Goal: Task Accomplishment & Management: Complete application form

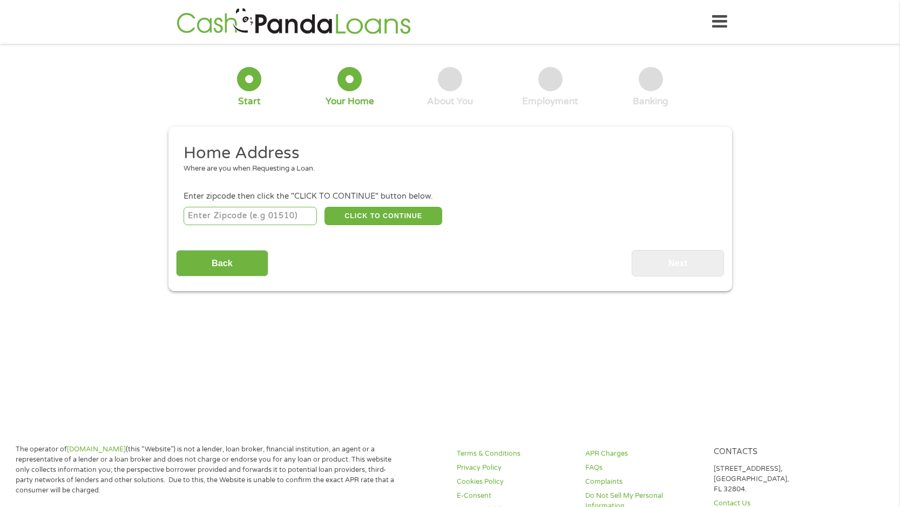
click at [262, 218] on input "number" at bounding box center [250, 216] width 133 height 18
type input "73505"
click at [376, 212] on button "CLICK TO CONTINUE" at bounding box center [383, 216] width 118 height 18
type input "73505"
type input "[PERSON_NAME]"
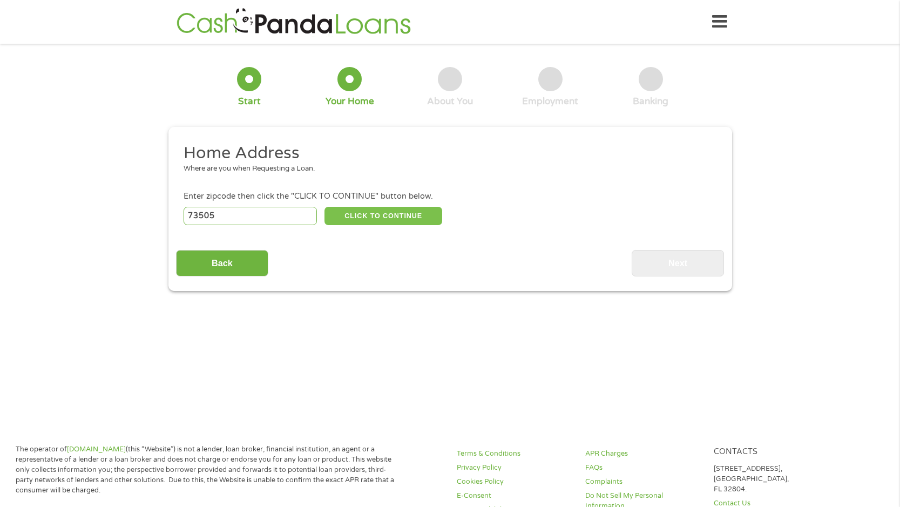
select select "[US_STATE]"
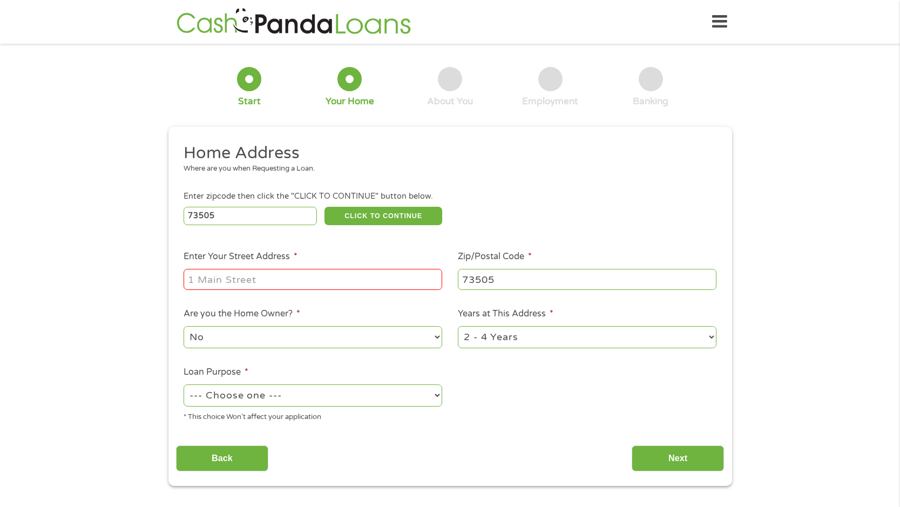
click at [313, 274] on input "Enter Your Street Address *" at bounding box center [313, 279] width 259 height 21
type input "[STREET_ADDRESS]"
click at [458, 326] on select "1 Year or less 1 - 2 Years 2 - 4 Years Over 4 Years" at bounding box center [587, 337] width 259 height 22
select select "12months"
click option "1 Year or less" at bounding box center [0, 0] width 0 height 0
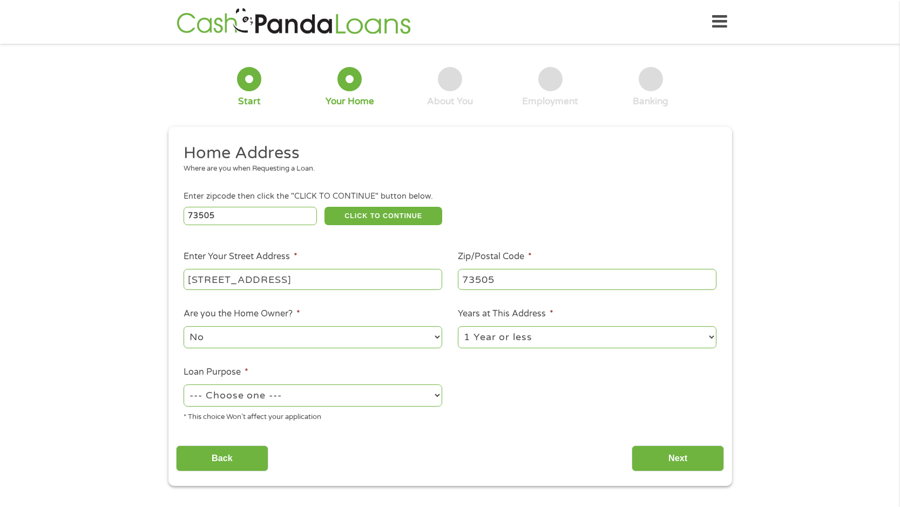
click at [184, 384] on select "--- Choose one --- Pay Bills Debt Consolidation Home Improvement Major Purchase…" at bounding box center [313, 395] width 259 height 22
select select "paybills"
click option "Pay Bills" at bounding box center [0, 0] width 0 height 0
click at [654, 465] on input "Next" at bounding box center [678, 458] width 92 height 26
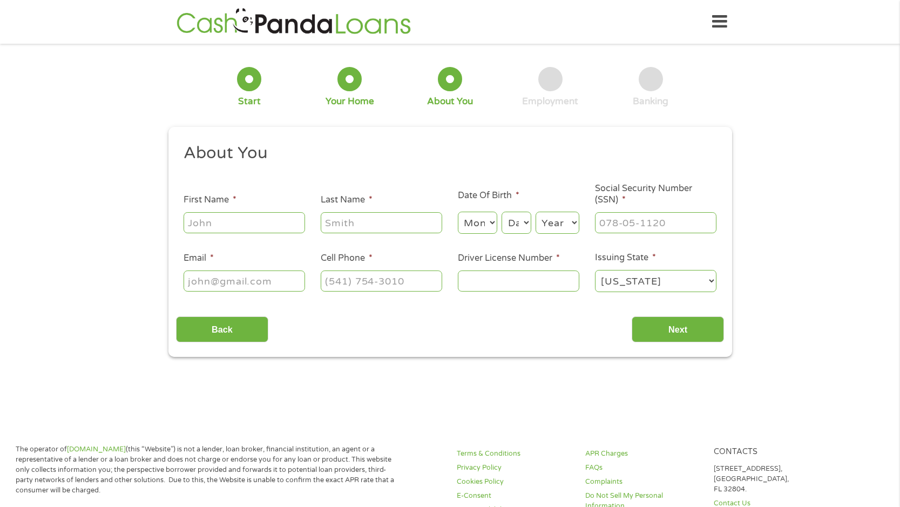
click at [258, 226] on input "First Name *" at bounding box center [244, 222] width 121 height 21
type input "[PERSON_NAME]"
click at [458, 212] on select "Month 1 2 3 4 5 6 7 8 9 10 11 12" at bounding box center [477, 223] width 39 height 22
select select "7"
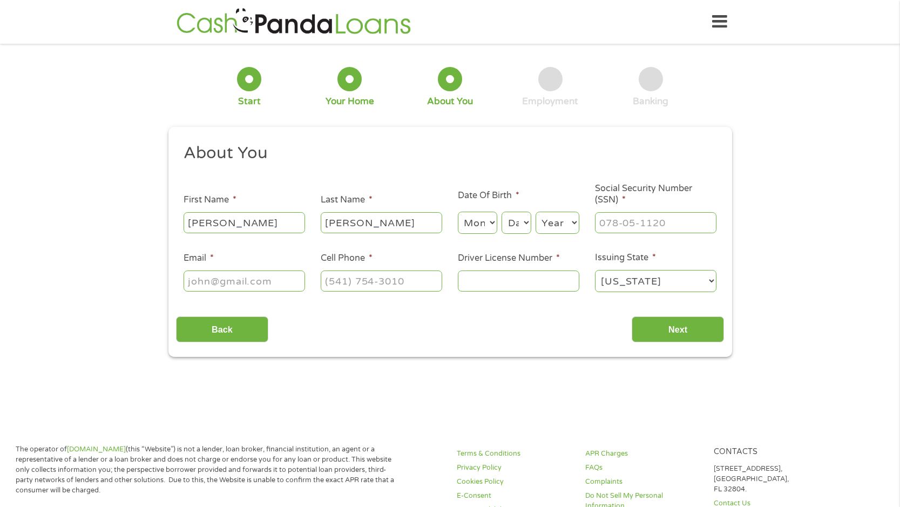
click option "7" at bounding box center [0, 0] width 0 height 0
click at [502, 212] on select "Day 1 2 3 4 5 6 7 8 9 10 11 12 13 14 15 16 17 18 19 20 21 22 23 24 25 26 27 28 …" at bounding box center [516, 223] width 29 height 22
select select "7"
click option "7" at bounding box center [0, 0] width 0 height 0
click at [536, 212] on select "Year [DATE] 2006 2005 2004 2003 2002 2001 2000 1999 1998 1997 1996 1995 1994 19…" at bounding box center [558, 223] width 44 height 22
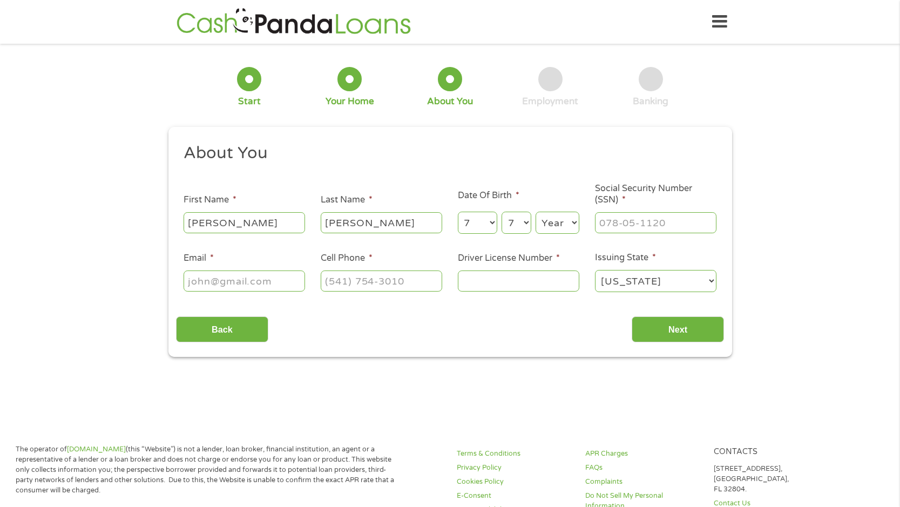
select select "1961"
click option "1961" at bounding box center [0, 0] width 0 height 0
click at [675, 222] on input "___-__-____" at bounding box center [655, 222] width 121 height 21
type input "445-64-9573"
click at [276, 282] on input "Email *" at bounding box center [244, 280] width 121 height 21
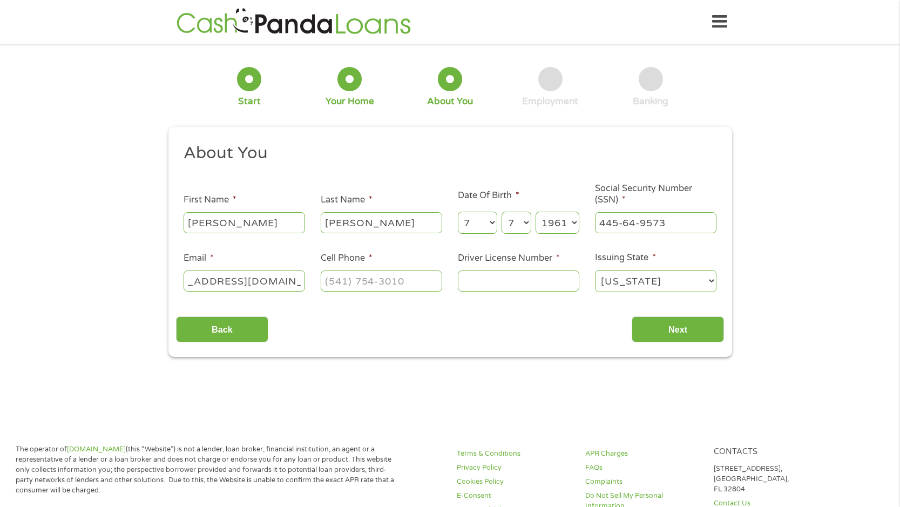
scroll to position [0, 52]
type input "[EMAIL_ADDRESS][DOMAIN_NAME]"
click at [418, 279] on input "(___) ___-____" at bounding box center [381, 280] width 121 height 21
type input "[PHONE_NUMBER]"
click at [517, 284] on input "Driver License Number *" at bounding box center [518, 280] width 121 height 21
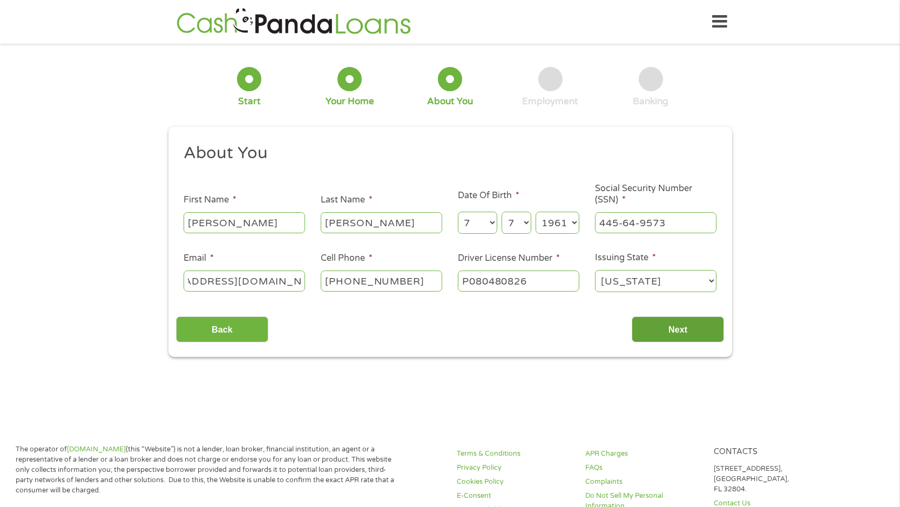
type input "P080480826"
click at [683, 332] on input "Next" at bounding box center [678, 329] width 92 height 26
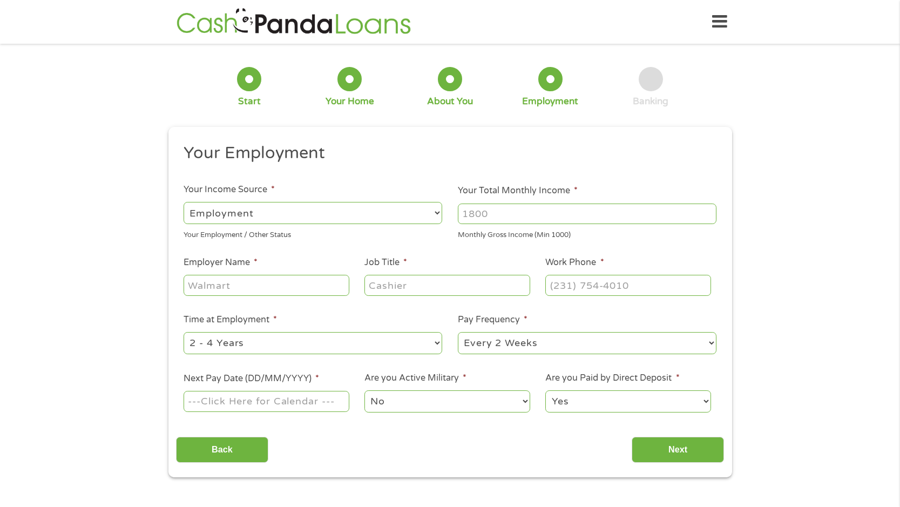
drag, startPoint x: 499, startPoint y: 213, endPoint x: 430, endPoint y: 211, distance: 69.1
click at [458, 211] on input "Your Total Monthly Income *" at bounding box center [587, 214] width 259 height 21
type input "3400"
click at [315, 284] on input "Employer Name *" at bounding box center [266, 285] width 165 height 21
type input "Comanche Nation Casino"
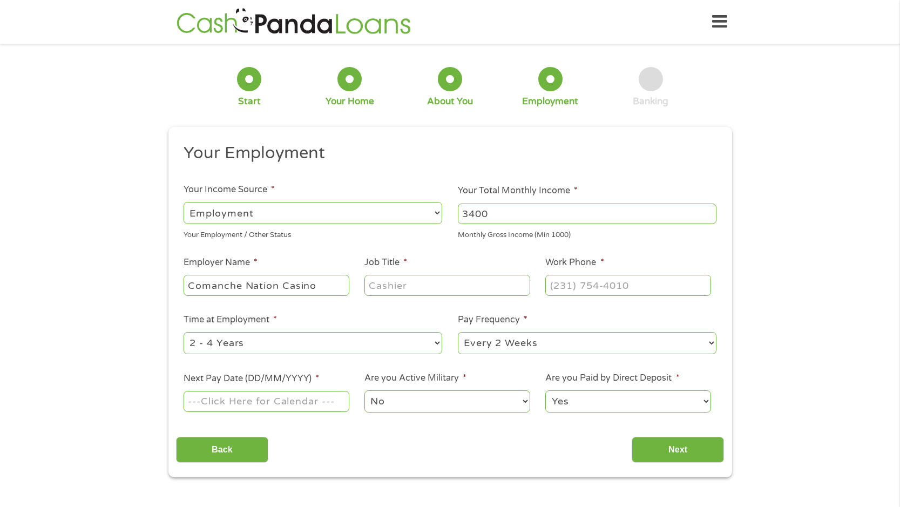
click at [431, 280] on input "Job Title *" at bounding box center [446, 285] width 165 height 21
type input "Table Games Manager"
click at [651, 284] on input "(___) ___-____" at bounding box center [627, 285] width 165 height 21
type input "[PHONE_NUMBER]"
click at [184, 332] on select "--- Choose one --- 1 Year or less 1 - 2 Years 2 - 4 Years Over 4 Years" at bounding box center [313, 343] width 259 height 22
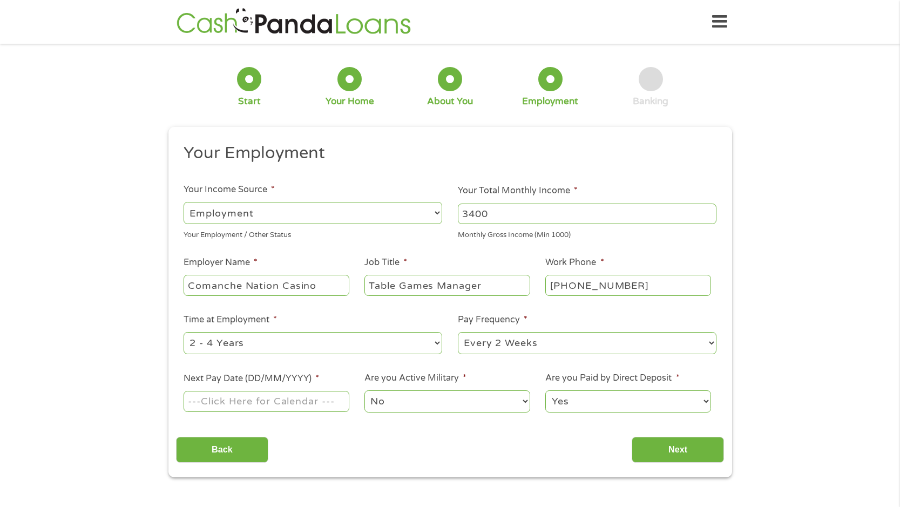
select select "60months"
click option "Over 4 Years" at bounding box center [0, 0] width 0 height 0
click at [326, 402] on input "Next Pay Date (DD/MM/YYYY) *" at bounding box center [266, 401] width 165 height 21
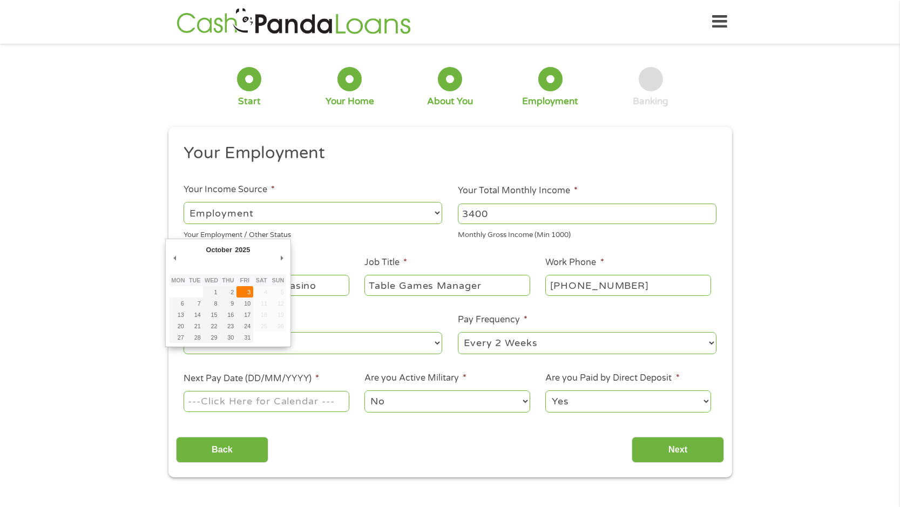
type input "[DATE]"
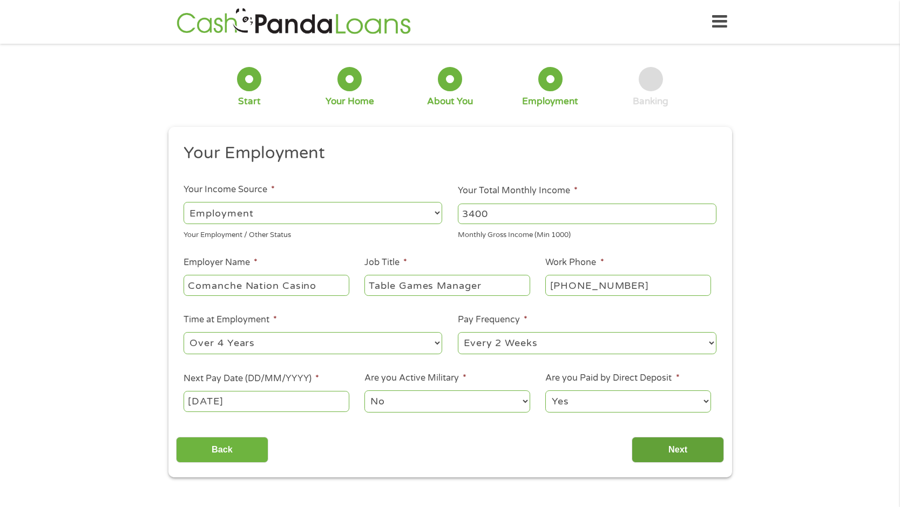
click at [661, 449] on input "Next" at bounding box center [678, 450] width 92 height 26
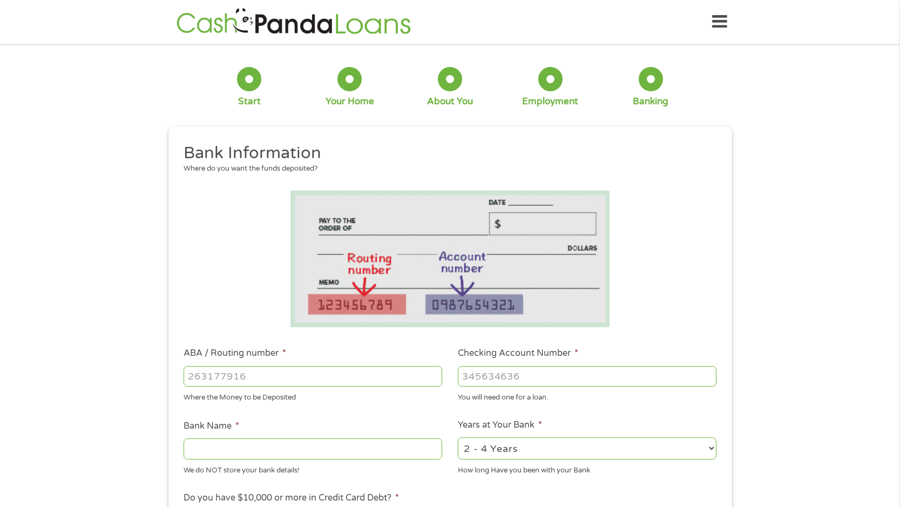
click at [299, 378] on input "ABA / Routing number *" at bounding box center [313, 376] width 259 height 21
type input "082900872"
type input "ARVEST BANKFAYETTEVILLE"
type input "082900872"
click at [548, 377] on input "Checking Account Number *" at bounding box center [587, 376] width 259 height 21
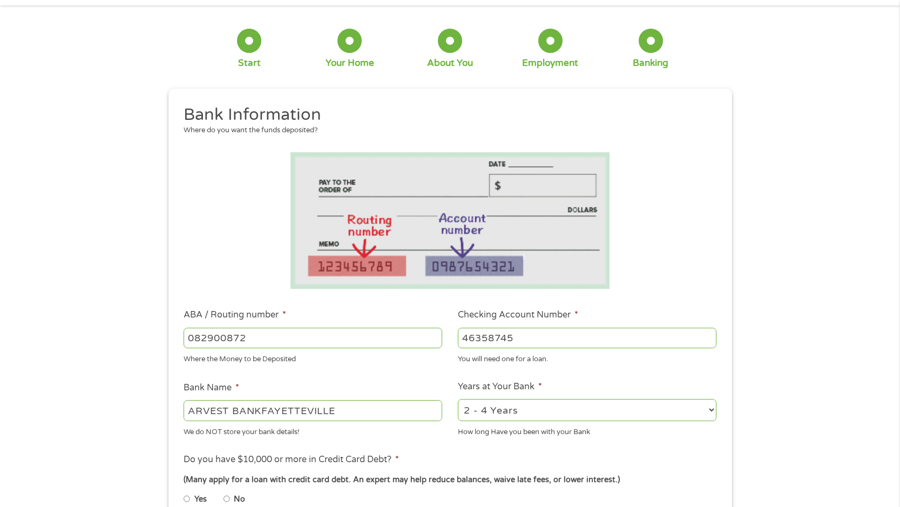
scroll to position [55, 0]
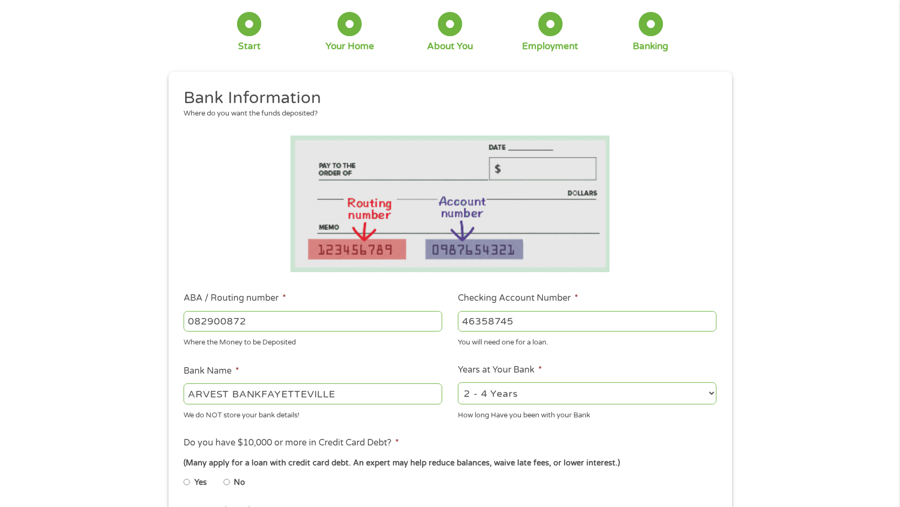
type input "46358745"
click at [458, 382] on select "2 - 4 Years 6 - 12 Months 1 - 2 Years Over 4 Years" at bounding box center [587, 393] width 259 height 22
select select "60months"
click option "Over 4 Years" at bounding box center [0, 0] width 0 height 0
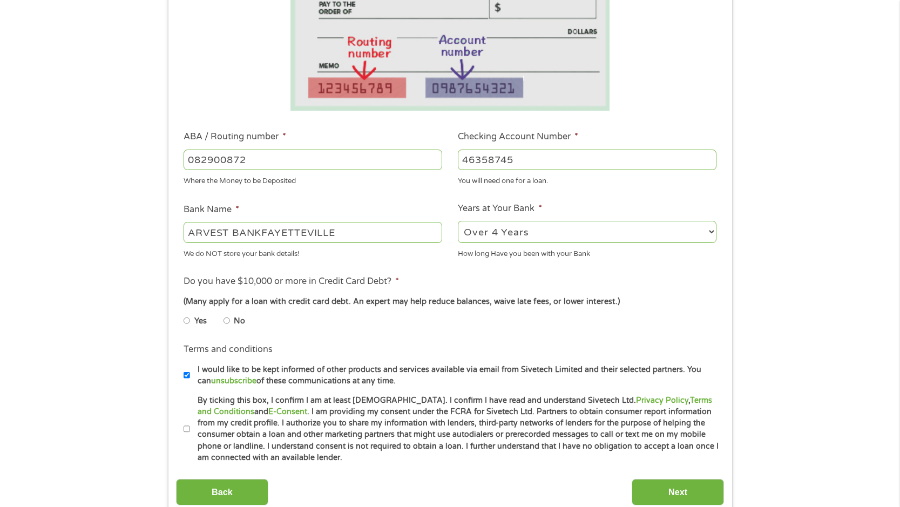
scroll to position [220, 0]
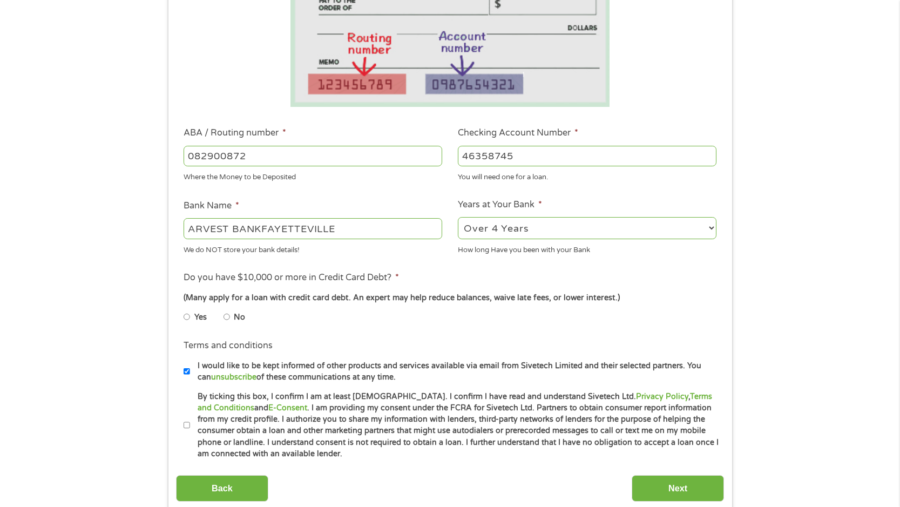
click at [227, 319] on input "No" at bounding box center [227, 316] width 6 height 17
radio input "true"
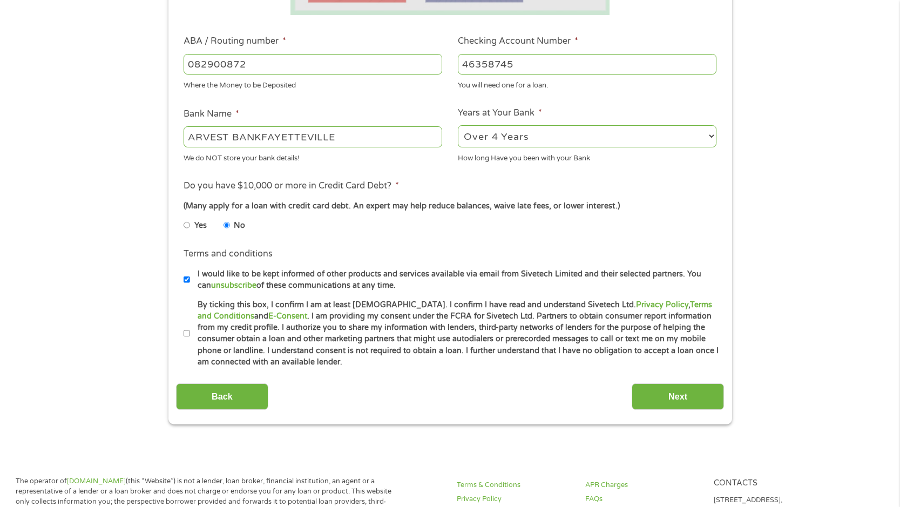
scroll to position [330, 0]
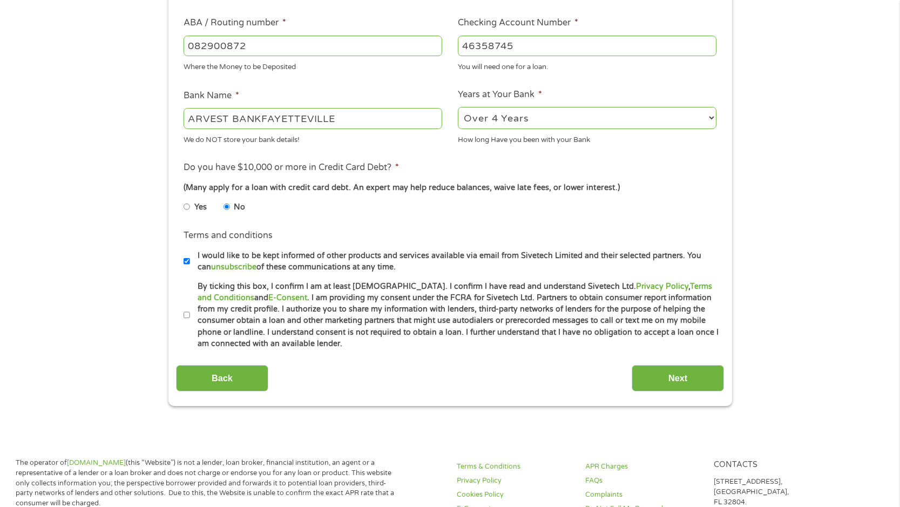
click at [186, 315] on input "By ticking this box, I confirm I am at least [DEMOGRAPHIC_DATA]. I confirm I ha…" at bounding box center [187, 315] width 6 height 17
checkbox input "true"
click at [672, 378] on input "Next" at bounding box center [678, 378] width 92 height 26
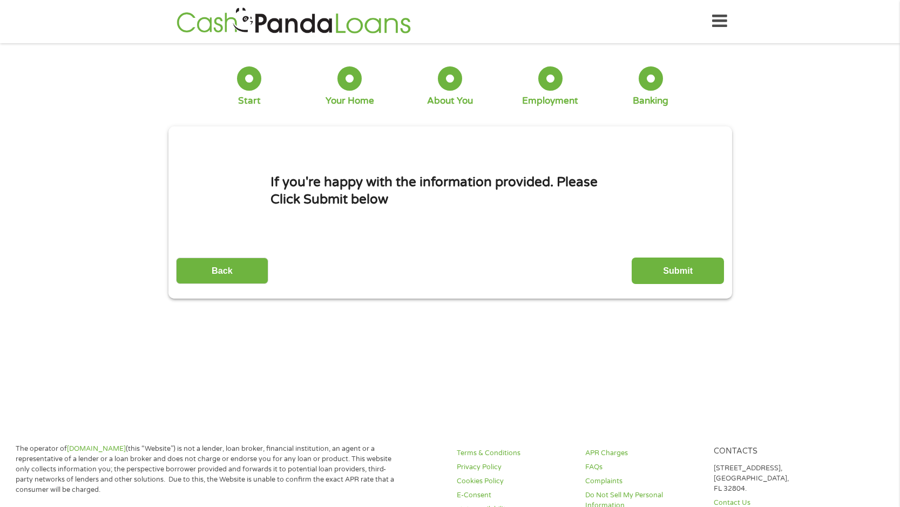
scroll to position [0, 0]
click at [685, 271] on input "Submit" at bounding box center [678, 271] width 92 height 26
